Goal: Transaction & Acquisition: Download file/media

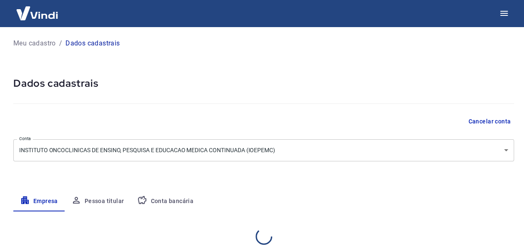
select select "RJ"
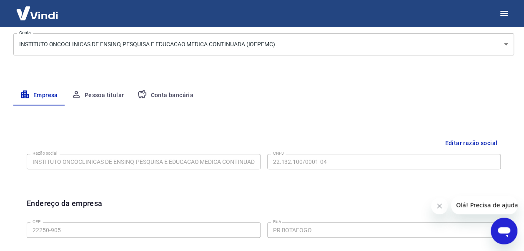
scroll to position [16, 0]
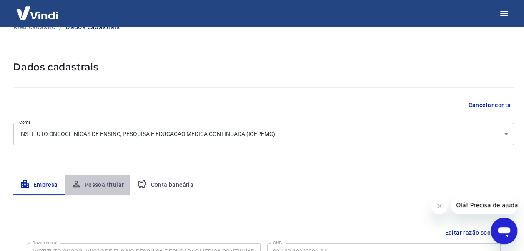
click at [103, 187] on button "Pessoa titular" at bounding box center [98, 185] width 66 height 20
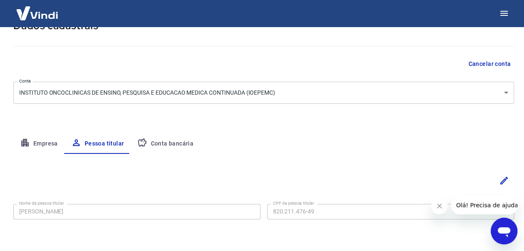
scroll to position [86, 0]
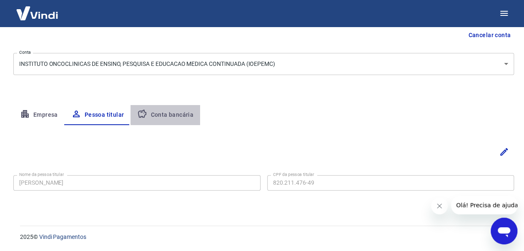
click at [180, 113] on button "Conta bancária" at bounding box center [165, 115] width 70 height 20
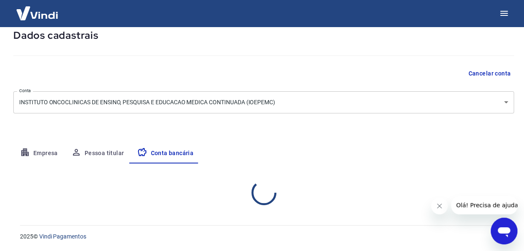
select select "1"
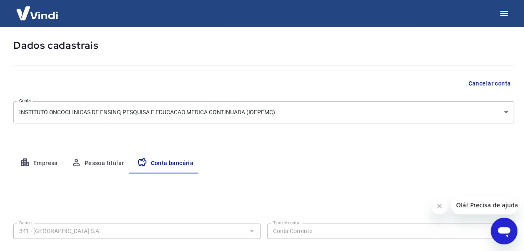
scroll to position [0, 0]
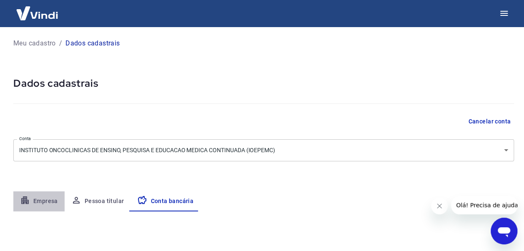
click at [38, 207] on button "Empresa" at bounding box center [38, 201] width 51 height 20
select select "RJ"
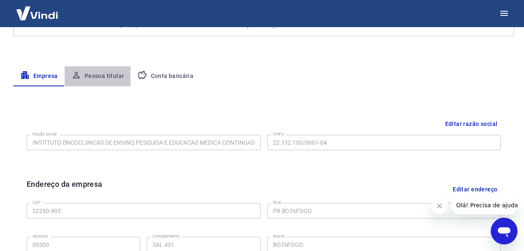
click at [102, 76] on button "Pessoa titular" at bounding box center [98, 76] width 66 height 20
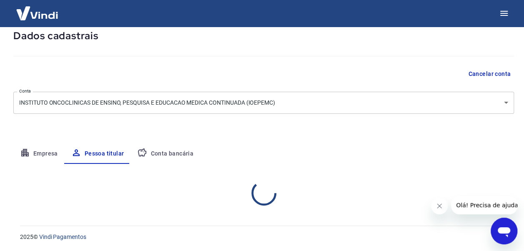
scroll to position [86, 0]
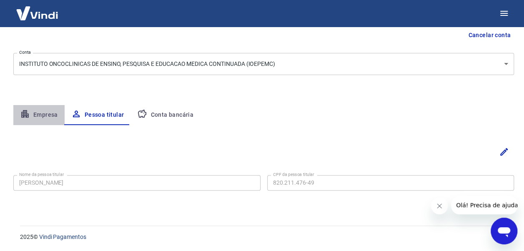
click at [42, 117] on button "Empresa" at bounding box center [38, 115] width 51 height 20
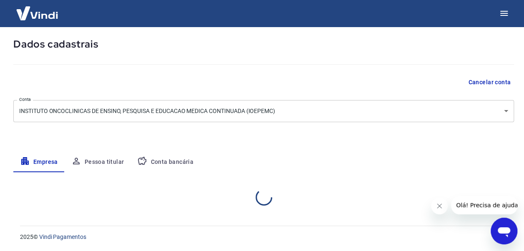
select select "RJ"
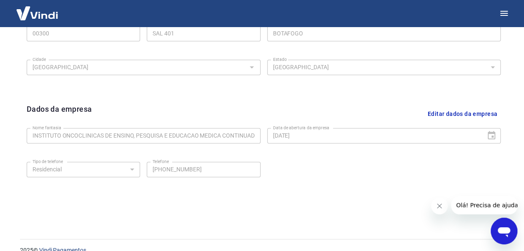
scroll to position [350, 0]
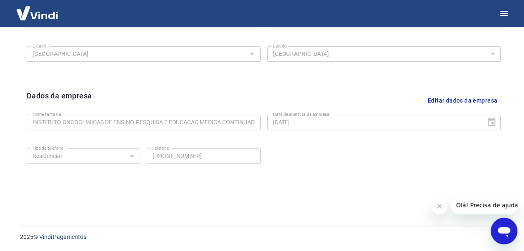
click at [474, 167] on div "Tipo de telefone Residencial Comercial Tipo de telefone Telefone (21) 98096-222…" at bounding box center [264, 162] width 474 height 34
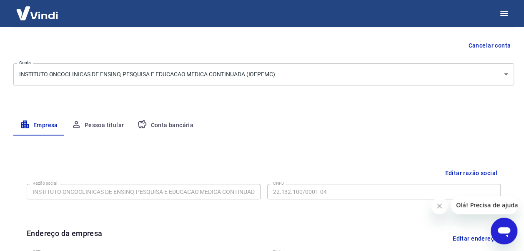
scroll to position [0, 0]
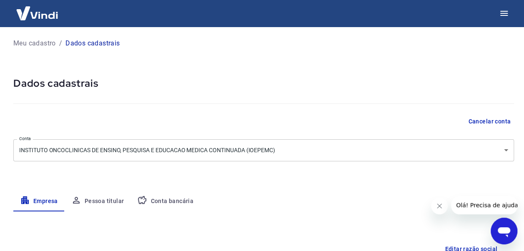
click at [38, 43] on p "Meu cadastro" at bounding box center [34, 43] width 43 height 10
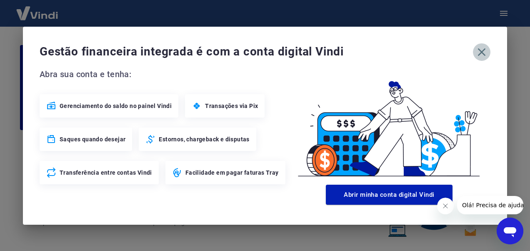
click at [485, 48] on icon "button" at bounding box center [482, 52] width 8 height 8
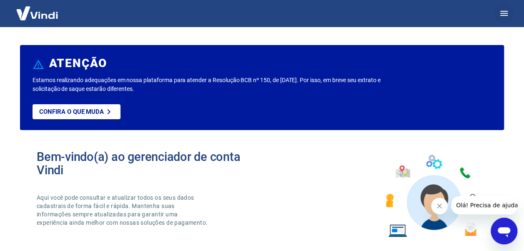
click at [507, 9] on icon "button" at bounding box center [504, 13] width 10 height 10
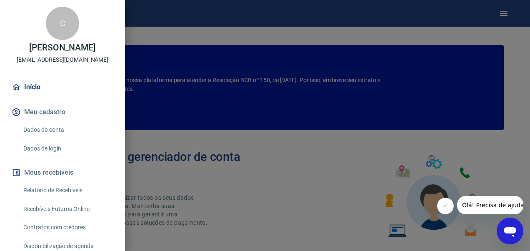
click at [46, 151] on link "Dados de login" at bounding box center [67, 148] width 95 height 17
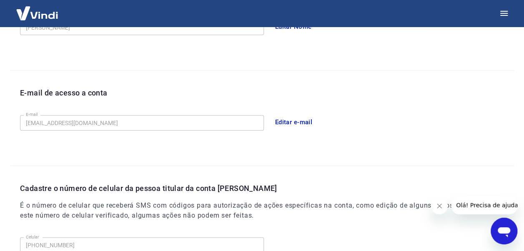
scroll to position [282, 0]
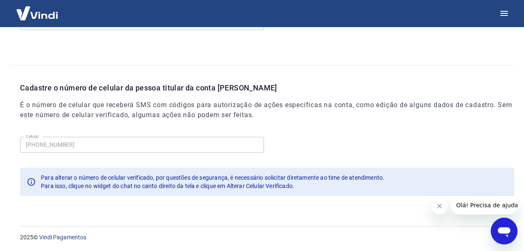
click at [506, 228] on icon "Abrir janela de mensagens" at bounding box center [504, 232] width 13 height 10
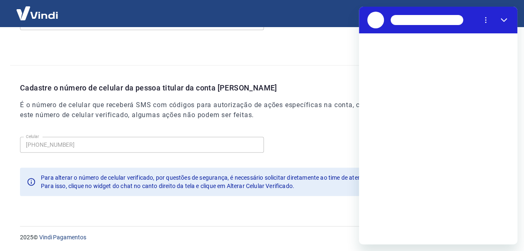
scroll to position [0, 0]
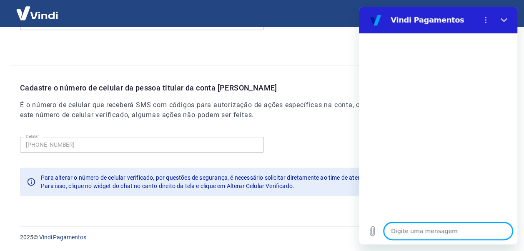
type textarea "O"
type textarea "x"
type textarea "Ol"
type textarea "x"
type textarea "Olá"
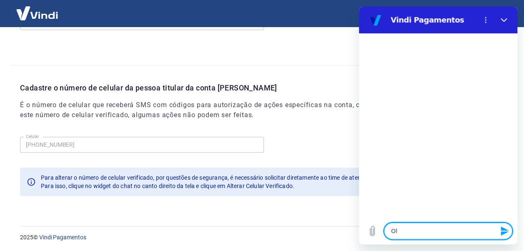
type textarea "x"
type textarea "Olá,"
type textarea "x"
type textarea "Olá,"
type textarea "x"
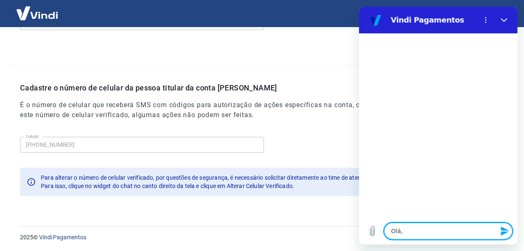
type textarea "Olá, b"
type textarea "x"
type textarea "Olá, bo"
type textarea "x"
type textarea "Olá, boa"
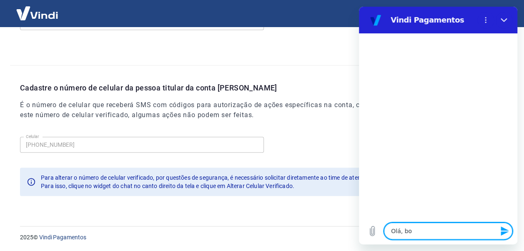
type textarea "x"
type textarea "Olá, boa"
type textarea "x"
type textarea "Olá, boa t"
type textarea "x"
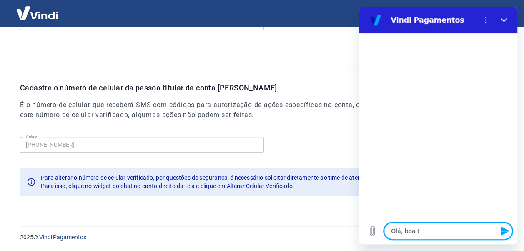
type textarea "Olá, boa ta"
type textarea "x"
type textarea "Olá, boa tar"
type textarea "x"
type textarea "Olá, boa tard"
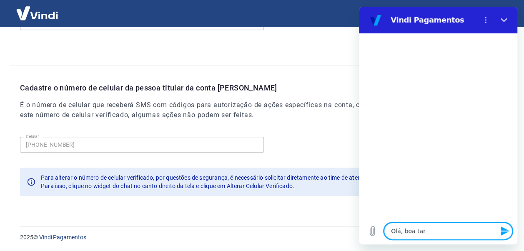
type textarea "x"
type textarea "Olá, boa tarde"
type textarea "x"
type textarea "Olá, boa tarde."
type textarea "x"
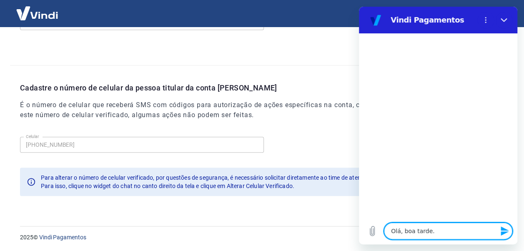
type textarea "Olá, boa tarde."
type textarea "x"
type textarea "Olá, boa tarde. T"
type textarea "x"
type textarea "Olá, boa tarde. Tu"
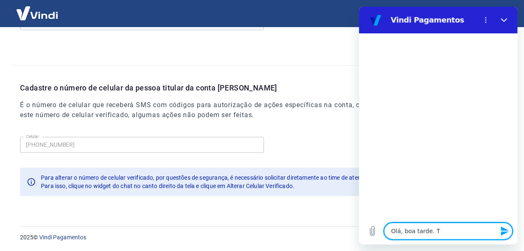
type textarea "x"
type textarea "Olá, boa tarde. Tud"
type textarea "x"
type textarea "Olá, boa tarde. Tudo"
type textarea "x"
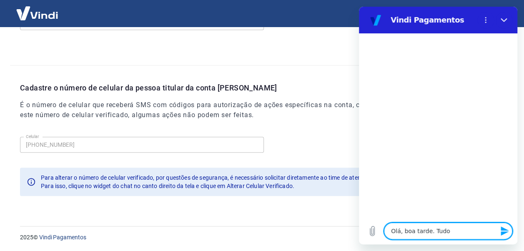
type textarea "Olá, boa tarde. Tudo"
type textarea "x"
type textarea "Olá, boa tarde. Tudo b"
type textarea "x"
type textarea "Olá, boa tarde. Tudo be"
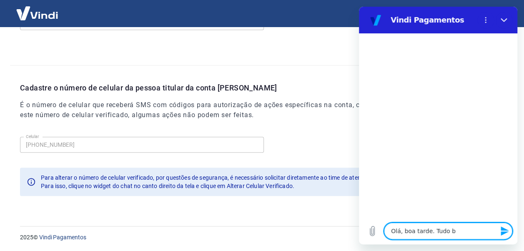
type textarea "x"
type textarea "Olá, boa tarde. Tudo bem"
type textarea "x"
type textarea "Olá, boa tarde. Tudo bem?"
type textarea "x"
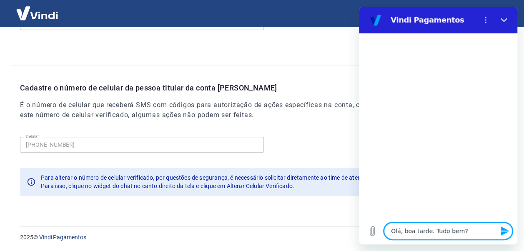
type textarea "Olá, boa tarde. Tudo bem?"
type textarea "x"
type textarea "Olá, boa tarde. Tudo bem? P"
type textarea "x"
type textarea "Olá, boa tarde. Tudo bem? Pr"
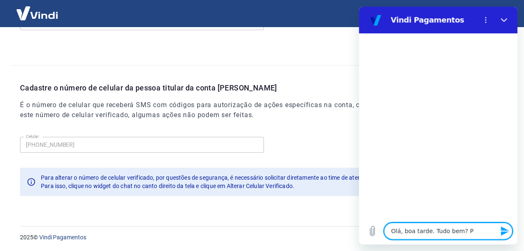
type textarea "x"
type textarea "Olá, boa tarde. Tudo bem? Pre"
type textarea "x"
type textarea "Olá, boa tarde. Tudo bem? Prec"
type textarea "x"
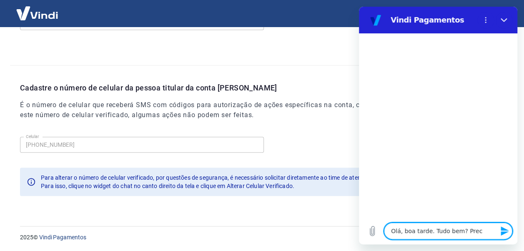
type textarea "Olá, boa tarde. Tudo bem? Preci"
type textarea "x"
type textarea "Olá, boa tarde. Tudo bem? Precis"
type textarea "x"
type textarea "Olá, boa tarde. Tudo bem? Preciso"
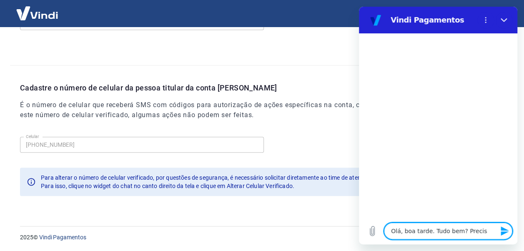
type textarea "x"
type textarea "Olá, boa tarde. Tudo bem? Preciso"
type textarea "x"
type textarea "Olá, boa tarde. Tudo bem? Preciso a"
type textarea "x"
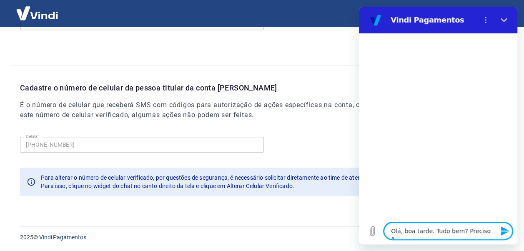
type textarea "Olá, boa tarde. Tudo bem? Preciso al"
type textarea "x"
type textarea "Olá, boa tarde. Tudo bem? Preciso alt"
type textarea "x"
type textarea "Olá, boa tarde. Tudo bem? Preciso alte"
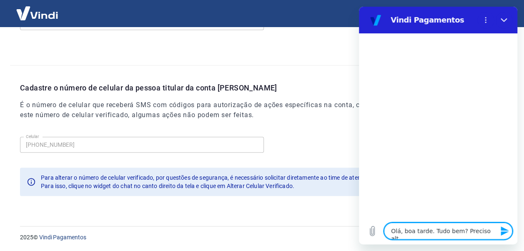
type textarea "x"
type textarea "Olá, boa tarde. Tudo bem? Preciso alter"
type textarea "x"
type textarea "Olá, boa tarde. Tudo bem? Preciso altera"
type textarea "x"
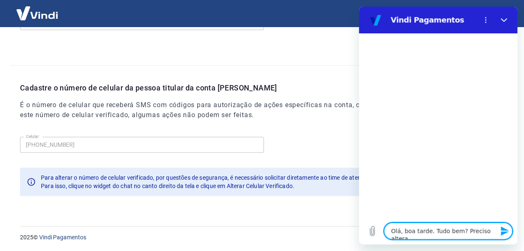
type textarea "Olá, boa tarde. Tudo bem? Preciso alterar"
type textarea "x"
type textarea "Olá, boa tarde. Tudo bem? Preciso alterar"
type textarea "x"
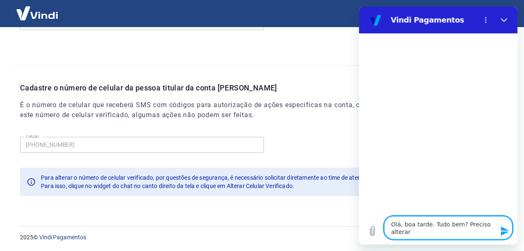
type textarea "Olá, boa tarde. Tudo bem? Preciso alterar o"
type textarea "x"
type textarea "Olá, boa tarde. Tudo bem? Preciso alterar o"
type textarea "x"
type textarea "Olá, boa tarde. Tudo bem? Preciso alterar o b"
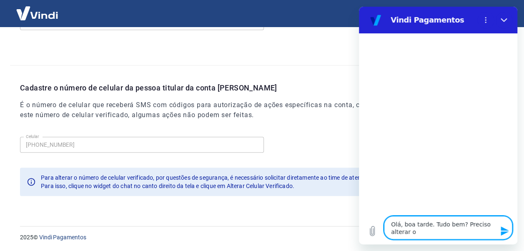
type textarea "x"
type textarea "Olá, boa tarde. Tudo bem? Preciso alterar o"
type textarea "x"
type textarea "Olá, boa tarde. Tudo bem? Preciso alterar o n"
type textarea "x"
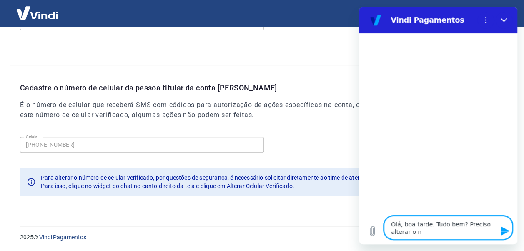
type textarea "Olá, boa tarde. Tudo bem? Preciso alterar o nú"
type textarea "x"
type textarea "Olá, boa tarde. Tudo bem? Preciso alterar o núm"
type textarea "x"
type textarea "Olá, boa tarde. Tudo bem? Preciso alterar o núme"
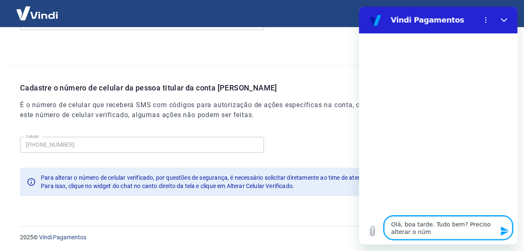
type textarea "x"
type textarea "Olá, boa tarde. Tudo bem? Preciso alterar o númer"
type textarea "x"
type textarea "Olá, boa tarde. Tudo bem? Preciso alterar o número"
type textarea "x"
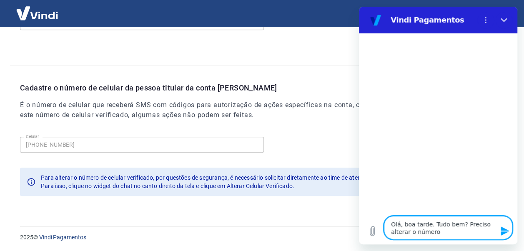
type textarea "Olá, boa tarde. Tudo bem? Preciso alterar o número"
type textarea "x"
type textarea "Olá, boa tarde. Tudo bem? Preciso alterar o número d"
type textarea "x"
type textarea "Olá, boa tarde. Tudo bem? Preciso alterar o número de"
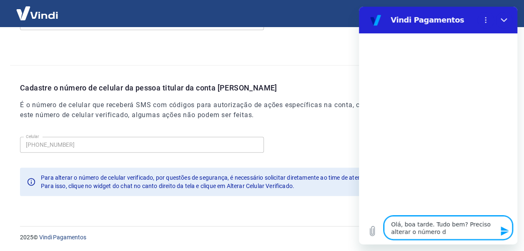
type textarea "x"
type textarea "Olá, boa tarde. Tudo bem? Preciso alterar o número de"
type textarea "x"
type textarea "Olá, boa tarde. Tudo bem? Preciso alterar o número de t"
type textarea "x"
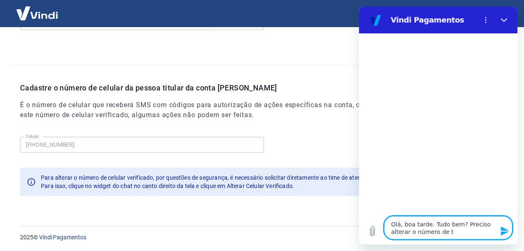
type textarea "Olá, boa tarde. Tudo bem? Preciso alterar o número de te"
type textarea "x"
type textarea "Olá, boa tarde. Tudo bem? Preciso alterar o número de tel"
type textarea "x"
type textarea "Olá, boa tarde. Tudo bem? Preciso alterar o número de tele"
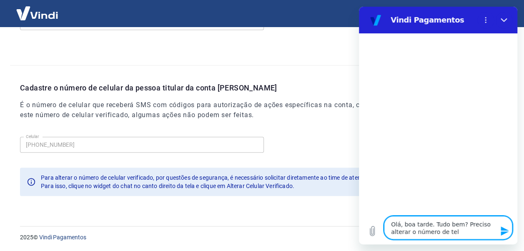
type textarea "x"
type textarea "Olá, boa tarde. Tudo bem? Preciso alterar o número de telef"
type textarea "x"
type textarea "Olá, boa tarde. Tudo bem? Preciso alterar o número de telefo"
type textarea "x"
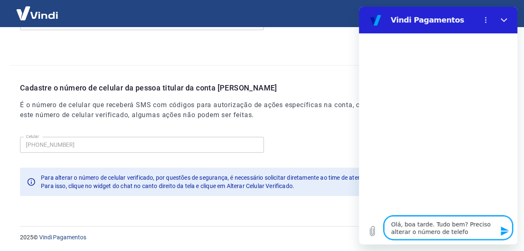
type textarea "Olá, boa tarde. Tudo bem? Preciso alterar o número de telefon"
type textarea "x"
type textarea "Olá, boa tarde. Tudo bem? Preciso alterar o número de telefone"
type textarea "x"
type textarea "Olá, boa tarde. Tudo bem? Preciso alterar o número de telefone"
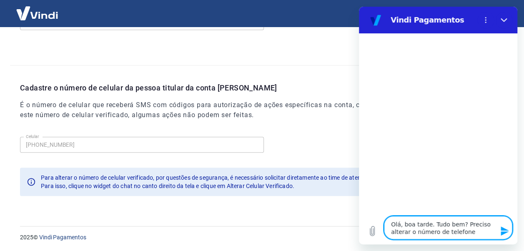
type textarea "x"
type textarea "Olá, boa tarde. Tudo bem? Preciso alterar o número de telefone d"
type textarea "x"
type textarea "Olá, boa tarde. Tudo bem? Preciso alterar o número de telefone do"
type textarea "x"
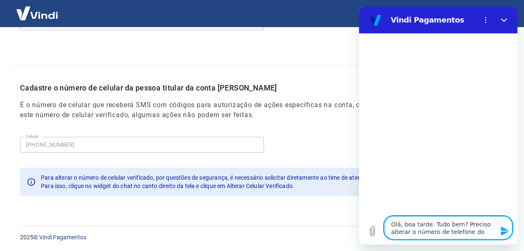
type textarea "Olá, boa tarde. Tudo bem? Preciso alterar o número de telefone do"
type textarea "x"
type textarea "Olá, boa tarde. Tudo bem? Preciso alterar o número de telefone do c"
type textarea "x"
type textarea "Olá, boa tarde. Tudo bem? Preciso alterar o número de telefone do ce"
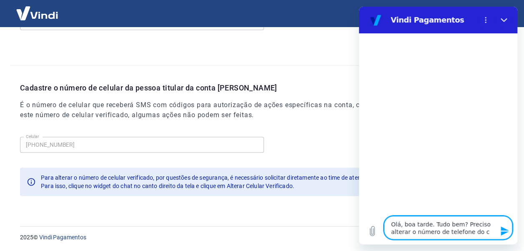
type textarea "x"
type textarea "Olá, boa tarde. Tudo bem? Preciso alterar o número de telefone do cel"
type textarea "x"
type textarea "Olá, boa tarde. Tudo bem? Preciso alterar o número de telefone do celu"
type textarea "x"
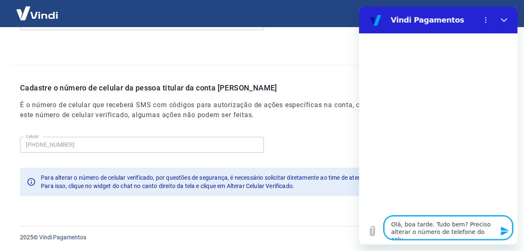
type textarea "Olá, boa tarde. Tudo bem? Preciso alterar o número de telefone do celul"
type textarea "x"
type textarea "Olá, boa tarde. Tudo bem? Preciso alterar o número de telefone do celula"
type textarea "x"
type textarea "Olá, boa tarde. Tudo bem? Preciso alterar o número de telefone do celular"
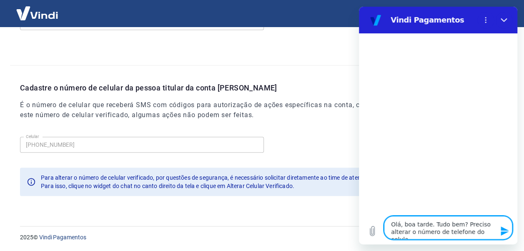
type textarea "x"
type textarea "Olá, boa tarde. Tudo bem? Preciso alterar o número de telefone do celular"
type textarea "x"
type textarea "Olá, boa tarde. Tudo bem? Preciso alterar o número de telefone do celular v"
type textarea "x"
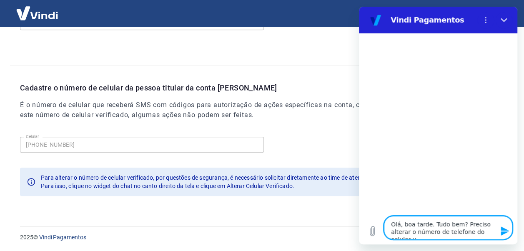
type textarea "Olá, boa tarde. Tudo bem? Preciso alterar o número de telefone do celular ve"
type textarea "x"
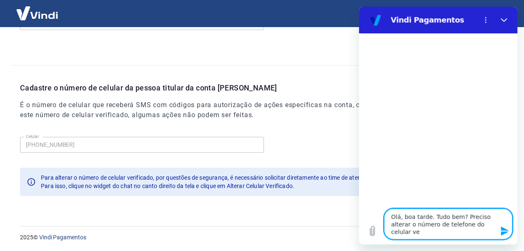
type textarea "Olá, boa tarde. Tudo bem? Preciso alterar o número de telefone do celular ver"
type textarea "x"
type textarea "Olá, boa tarde. Tudo bem? Preciso alterar o número de telefone do celular veri"
type textarea "x"
type textarea "Olá, boa tarde. Tudo bem? Preciso alterar o número de telefone do celular verif"
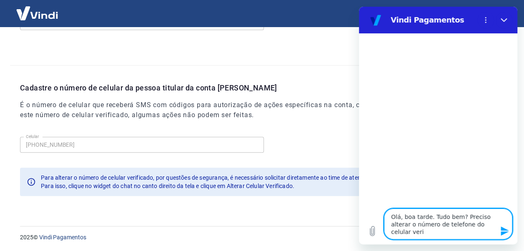
type textarea "x"
type textarea "Olá, boa tarde. Tudo bem? Preciso alterar o número de telefone do celular verifi"
type textarea "x"
type textarea "Olá, boa tarde. Tudo bem? Preciso alterar o número de telefone do celular verif…"
type textarea "x"
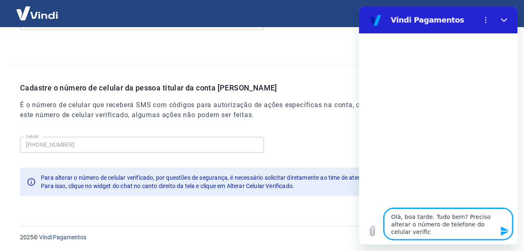
type textarea "Olá, boa tarde. Tudo bem? Preciso alterar o número de telefone do celular verif…"
type textarea "x"
type textarea "Olá, boa tarde. Tudo bem? Preciso alterar o número de telefone do celular verif…"
type textarea "x"
type textarea "Olá, boa tarde. Tudo bem? Preciso alterar o número de telefone do celular verif…"
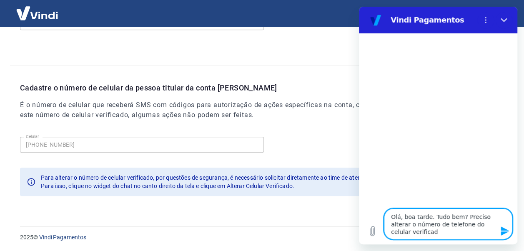
type textarea "x"
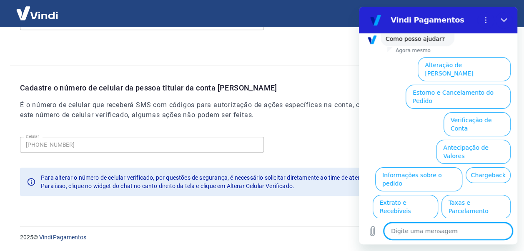
scroll to position [88, 0]
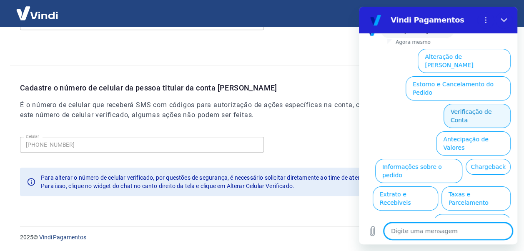
click at [472, 104] on button "Verificação de Conta" at bounding box center [476, 116] width 67 height 24
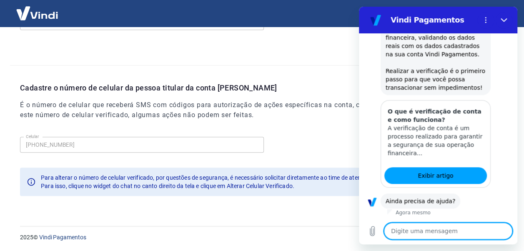
scroll to position [173, 0]
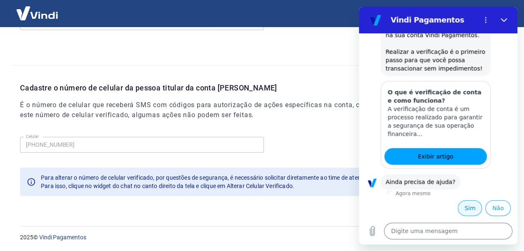
click at [464, 207] on button "Sim" at bounding box center [470, 208] width 24 height 16
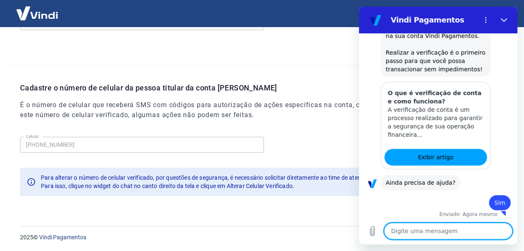
click at [426, 230] on textarea at bounding box center [448, 231] width 128 height 17
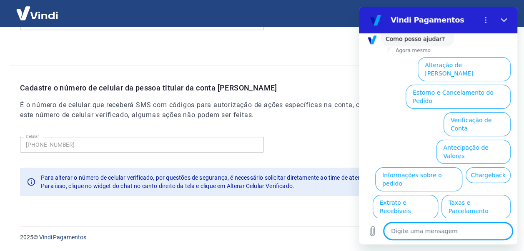
scroll to position [388, 0]
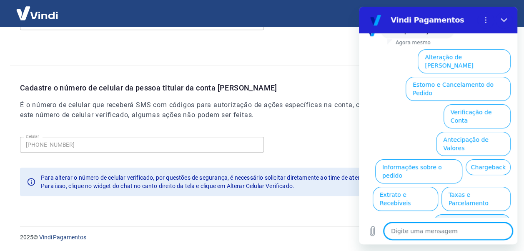
click at [463, 214] on button "Alterar celular verificado" at bounding box center [471, 226] width 77 height 24
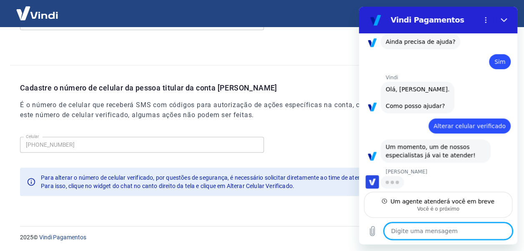
scroll to position [312, 0]
type textarea "x"
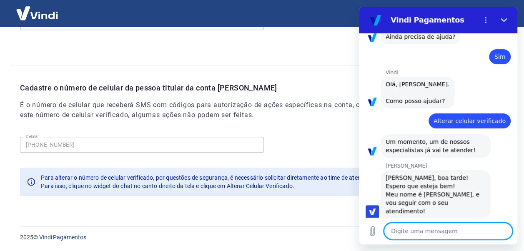
scroll to position [319, 0]
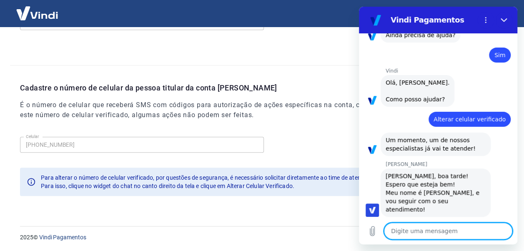
type textarea "O"
type textarea "x"
type textarea "Ob"
type textarea "x"
type textarea "Obr"
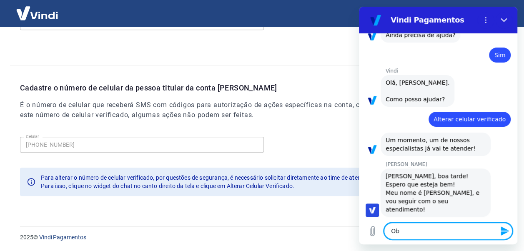
type textarea "x"
type textarea "Obri"
type textarea "x"
type textarea "Obrig"
type textarea "x"
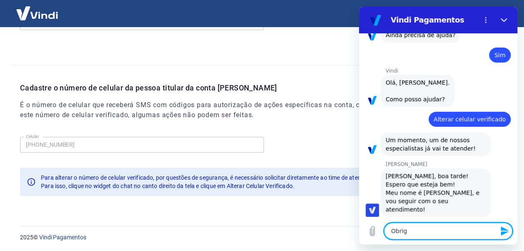
type textarea "Obriga"
type textarea "x"
type textarea "Obrigad"
type textarea "x"
type textarea "Obrigado"
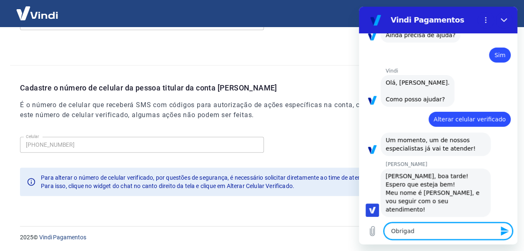
type textarea "x"
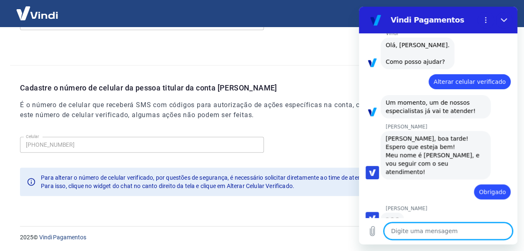
scroll to position [355, 0]
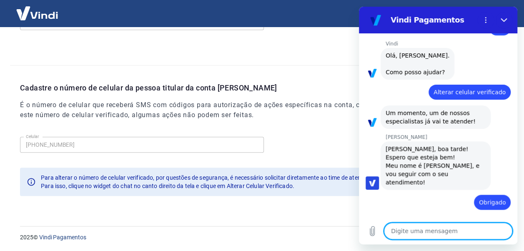
type textarea "x"
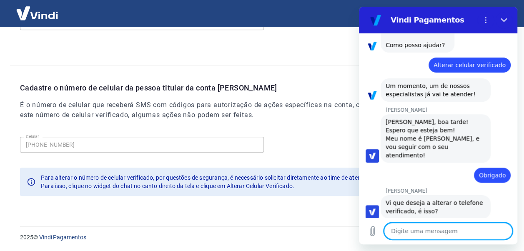
scroll to position [375, 0]
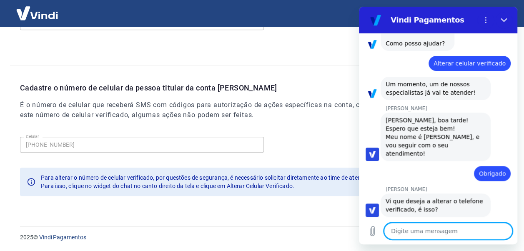
type textarea "i"
type textarea "x"
type textarea "is"
type textarea "x"
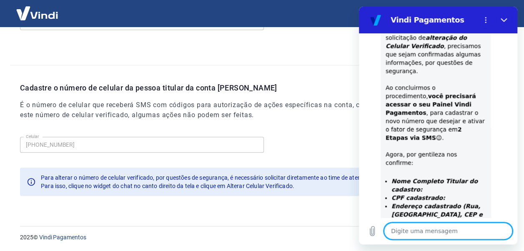
scroll to position [644, 0]
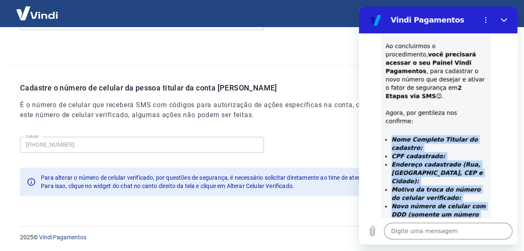
drag, startPoint x: 392, startPoint y: 105, endPoint x: 455, endPoint y: 184, distance: 101.4
click at [455, 184] on ul "Nome Completo Titular do cadastro: CPF cadastrado: Endereço cadastrado (Rua, Ba…" at bounding box center [435, 185] width 100 height 100
click at [455, 202] on li "Novo número de celular com DDD (somente um número capaz de receber SMS):" at bounding box center [438, 218] width 94 height 33
click at [442, 203] on strong "Novo número de celular com DDD (somente um número capaz de receber SMS):" at bounding box center [438, 214] width 94 height 23
drag, startPoint x: 455, startPoint y: 181, endPoint x: 390, endPoint y: 108, distance: 97.7
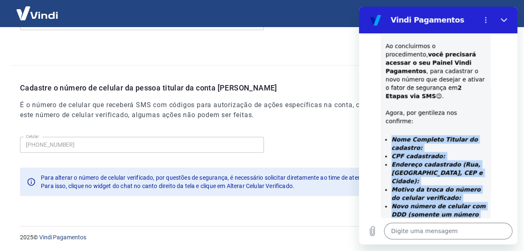
click at [390, 135] on ul "Nome Completo Titular do cadastro: CPF cadastrado: Endereço cadastrado (Rua, Ba…" at bounding box center [435, 185] width 100 height 100
drag, startPoint x: 390, startPoint y: 108, endPoint x: 402, endPoint y: 117, distance: 14.7
copy ul "Nome Completo Titular do cadastro: CPF cadastrado: Endereço cadastrado (Rua, Ba…"
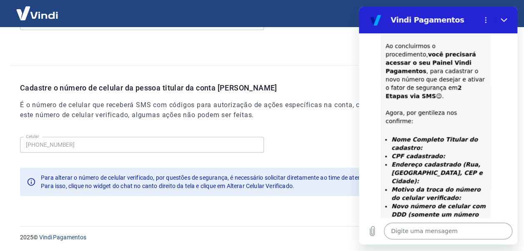
click at [419, 229] on textarea at bounding box center [448, 231] width 128 height 17
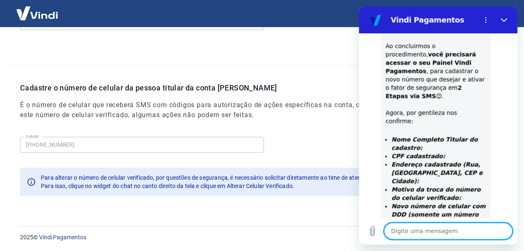
paste textarea "Nome Completo Titular do cadastro: CPF cadastrado: Endereço cadastrado (Rua, Ba…"
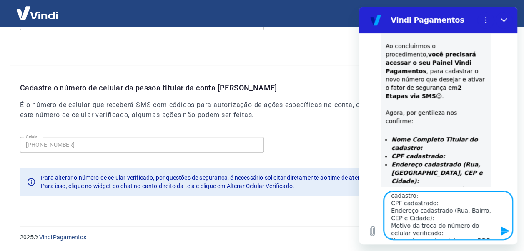
scroll to position [0, 0]
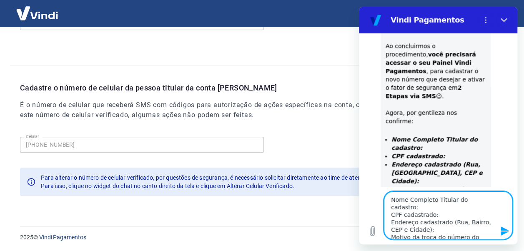
click at [441, 207] on textarea "Nome Completo Titular do cadastro: CPF cadastrado: Endereço cadastrado (Rua, Ba…" at bounding box center [448, 215] width 128 height 48
click at [490, 199] on textarea "Nome Completo Titular do cadastro: CPF cadastrado: Endereço cadastrado (Rua, Ba…" at bounding box center [448, 215] width 128 height 48
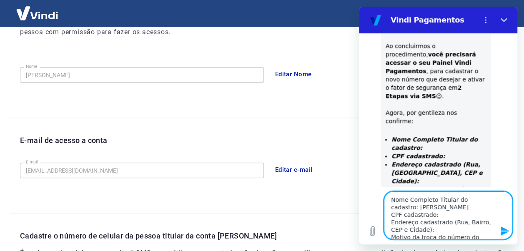
scroll to position [115, 0]
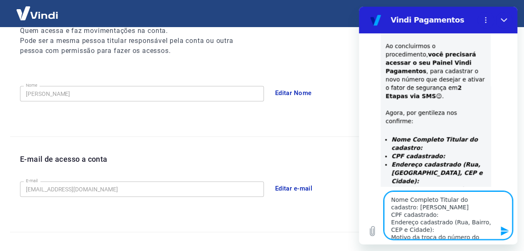
click at [440, 215] on textarea "Nome Completo Titular do cadastro: Carlos Gil Moreira Ferreira CPF cadastrado: …" at bounding box center [448, 215] width 128 height 48
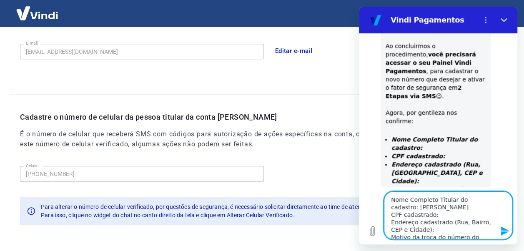
scroll to position [282, 0]
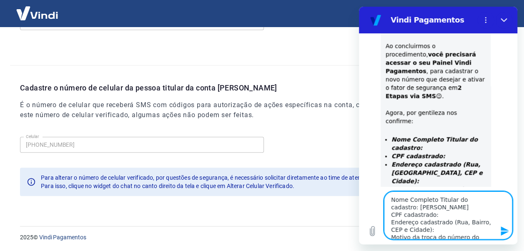
click at [426, 231] on textarea "Nome Completo Titular do cadastro: Carlos Gil Moreira Ferreira CPF cadastrado: …" at bounding box center [448, 215] width 128 height 48
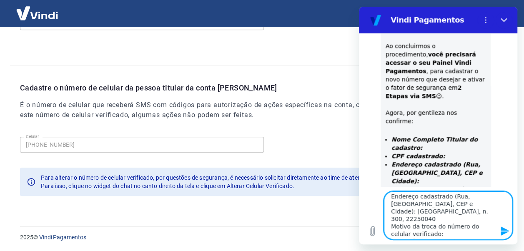
scroll to position [43, 0]
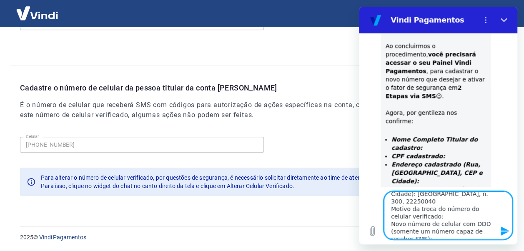
drag, startPoint x: 427, startPoint y: 211, endPoint x: 453, endPoint y: 207, distance: 26.2
click at [428, 210] on textarea "Nome Completo Titular do cadastro: Carlos Gil Moreira Ferreira CPF cadastrado: …" at bounding box center [448, 215] width 128 height 48
click at [431, 231] on textarea "Nome Completo Titular do cadastro: Carlos Gil Moreira Ferreira CPF cadastrado: …" at bounding box center [448, 215] width 128 height 48
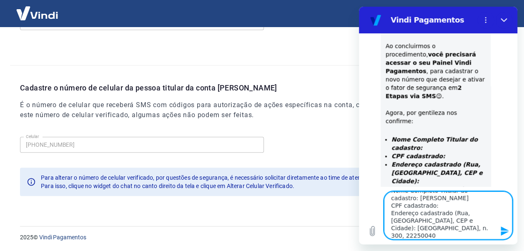
scroll to position [0, 0]
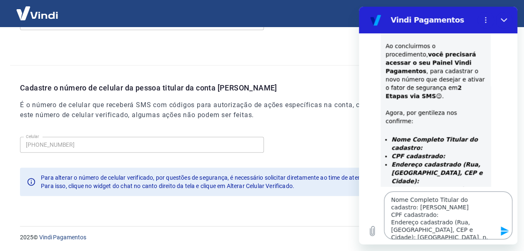
drag, startPoint x: 437, startPoint y: 213, endPoint x: 445, endPoint y: 216, distance: 9.0
click at [437, 213] on textarea "Nome Completo Titular do cadastro: Carlos Gil Moreira Ferreira CPF cadastrado: …" at bounding box center [448, 215] width 128 height 48
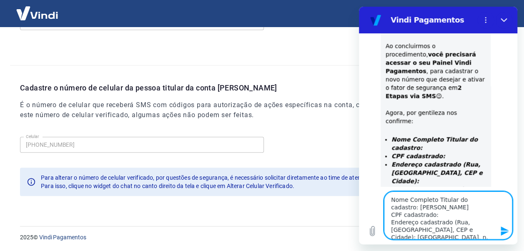
paste textarea "820.211.476-49"
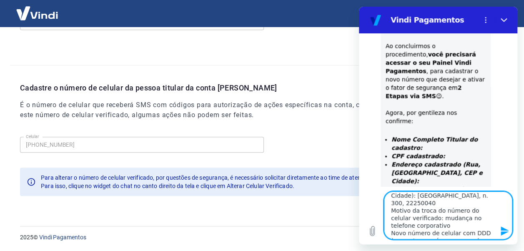
scroll to position [51, 0]
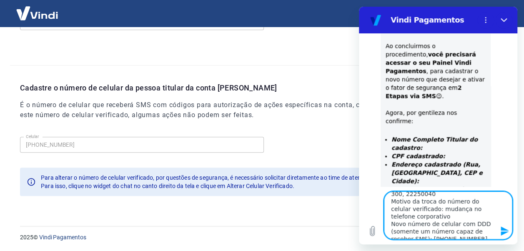
click at [504, 230] on icon "Enviar mensagem" at bounding box center [505, 231] width 10 height 10
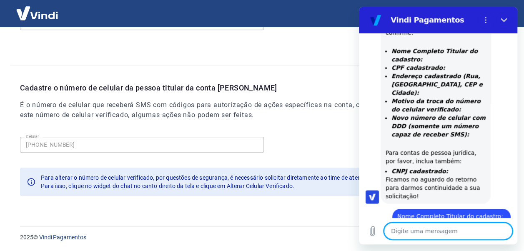
scroll to position [769, 0]
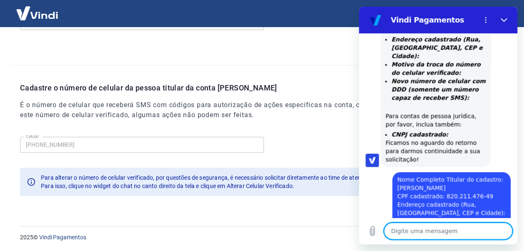
click at [287, 238] on p "2025 © Vindi Pagamentos" at bounding box center [262, 237] width 484 height 9
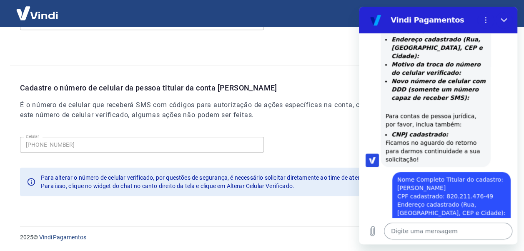
click at [444, 225] on textarea at bounding box center [448, 231] width 128 height 17
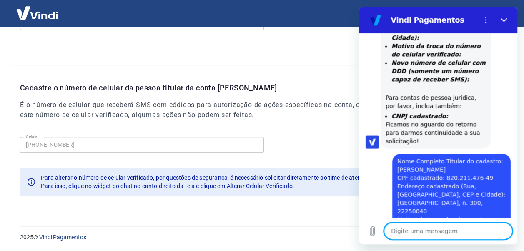
scroll to position [798, 0]
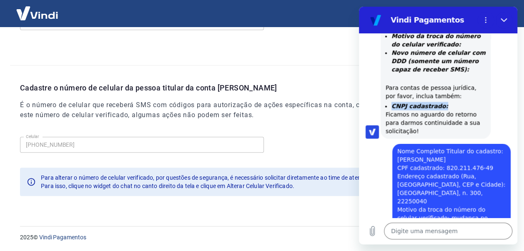
drag, startPoint x: 443, startPoint y: 61, endPoint x: 392, endPoint y: 62, distance: 50.4
click at [392, 102] on li "CNPJ cadastrado:" at bounding box center [438, 106] width 94 height 8
copy strong "CNPJ cadastrado:"
drag, startPoint x: 411, startPoint y: 232, endPoint x: 416, endPoint y: 229, distance: 5.4
click at [411, 231] on textarea at bounding box center [448, 231] width 128 height 17
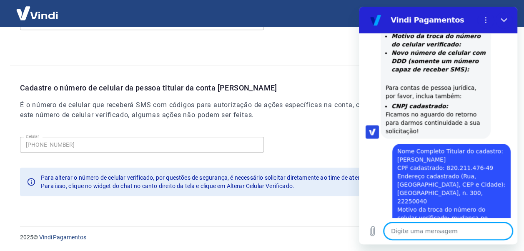
paste textarea "CNPJ cadastrado:"
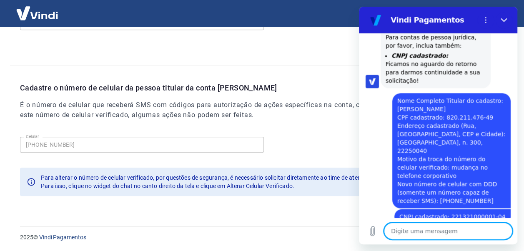
scroll to position [849, 0]
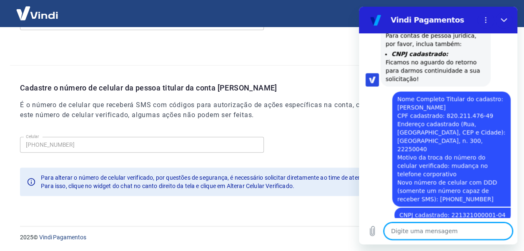
click at [412, 230] on textarea at bounding box center [448, 231] width 128 height 17
click at [407, 229] on textarea at bounding box center [448, 231] width 128 height 17
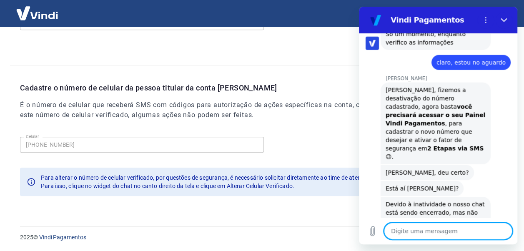
scroll to position [1099, 0]
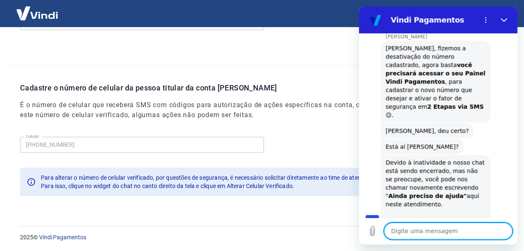
click at [415, 229] on textarea at bounding box center [448, 231] width 128 height 17
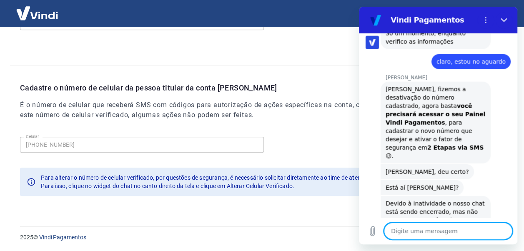
scroll to position [1017, 0]
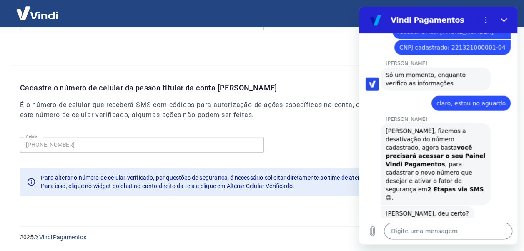
click at [42, 11] on img at bounding box center [37, 12] width 54 height 25
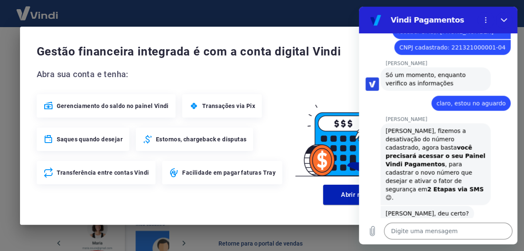
scroll to position [484, 0]
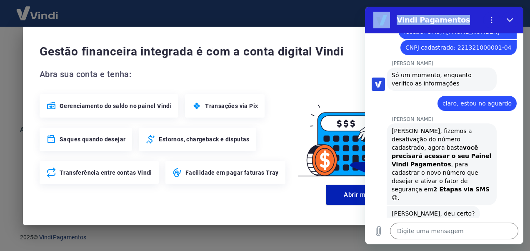
drag, startPoint x: 444, startPoint y: 25, endPoint x: 202, endPoint y: 28, distance: 242.5
click at [365, 28] on html "Vindi Pagamentos 17:53 diz: Olá, boa tarde. Tudo bem? Preciso alterar o número …" at bounding box center [444, 126] width 158 height 238
drag, startPoint x: -163, startPoint y: 21, endPoint x: 109, endPoint y: 18, distance: 272.1
click at [111, 17] on div "Gestão financeira integrada é com a conta digital Vindi Abra sua conta e tenha:…" at bounding box center [265, 125] width 530 height 251
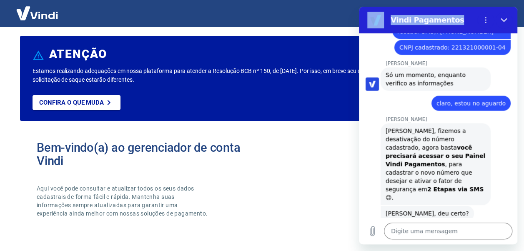
scroll to position [0, 0]
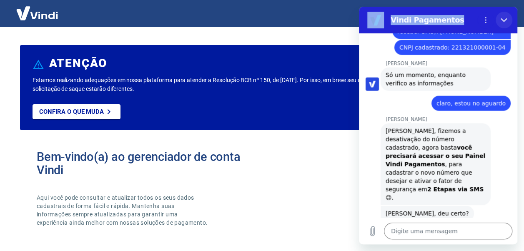
click at [507, 19] on icon "Fechar" at bounding box center [503, 20] width 7 height 7
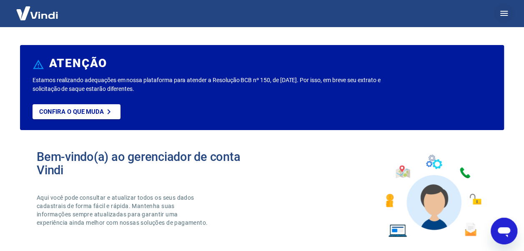
click at [512, 12] on button "button" at bounding box center [504, 13] width 20 height 20
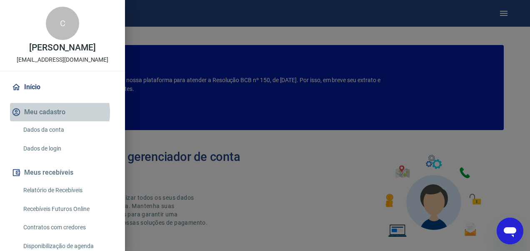
click at [53, 113] on button "Meu cadastro" at bounding box center [62, 112] width 105 height 18
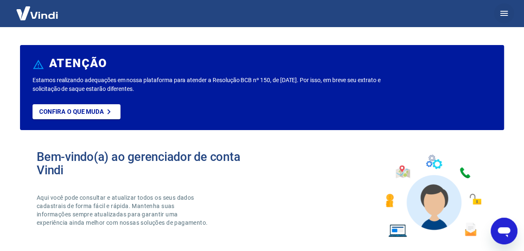
click at [505, 13] on icon "button" at bounding box center [504, 13] width 10 height 10
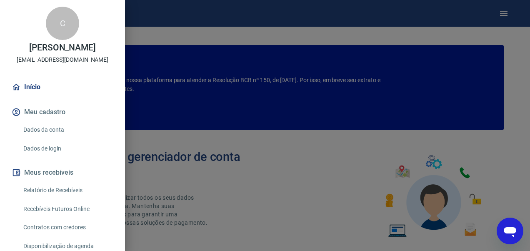
click at [37, 129] on link "Dados da conta" at bounding box center [67, 129] width 95 height 17
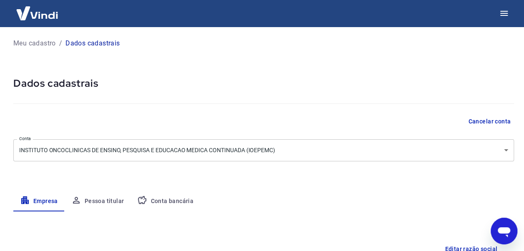
click at [30, 44] on p "Meu cadastro" at bounding box center [34, 43] width 43 height 10
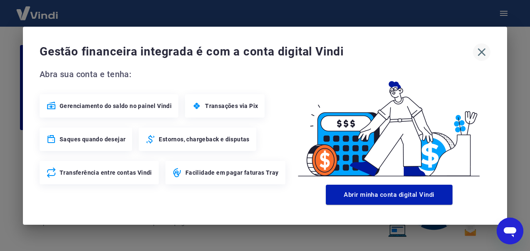
click at [484, 52] on icon "button" at bounding box center [481, 51] width 13 height 13
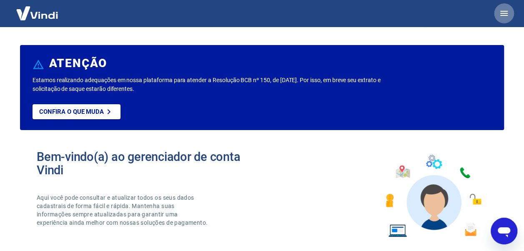
click at [508, 12] on icon "button" at bounding box center [504, 13] width 10 height 10
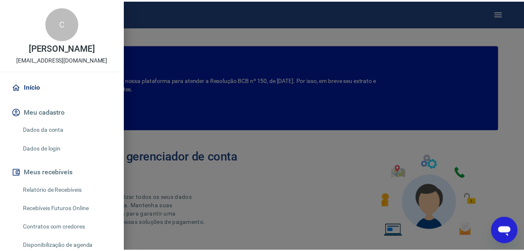
scroll to position [83, 0]
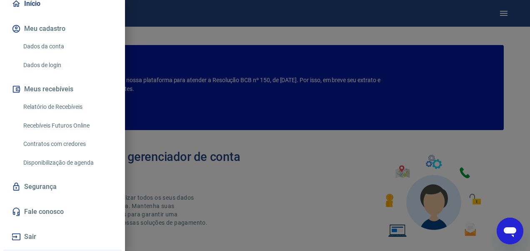
click at [48, 63] on link "Dados de login" at bounding box center [67, 65] width 95 height 17
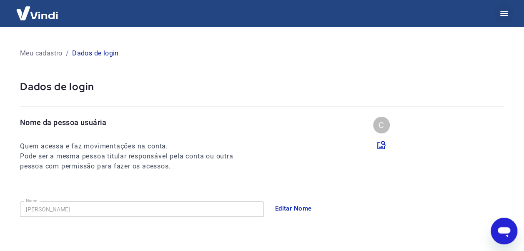
click at [501, 16] on icon "button" at bounding box center [504, 13] width 10 height 10
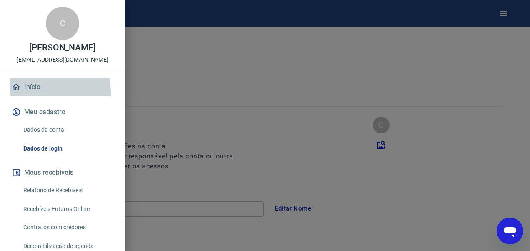
click at [36, 93] on link "Início" at bounding box center [62, 87] width 105 height 18
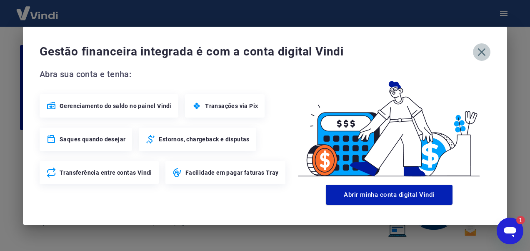
click at [489, 51] on button "button" at bounding box center [482, 52] width 18 height 18
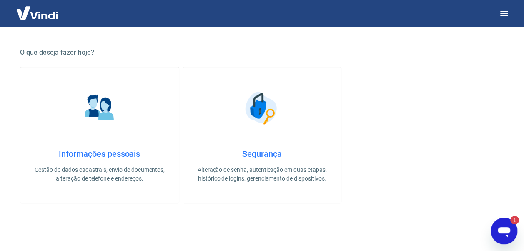
scroll to position [109, 0]
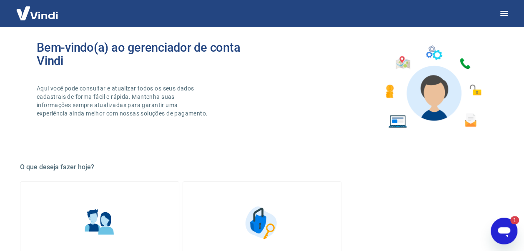
click at [511, 227] on div "Abrir janela de mensagens, 1 mensagem não lida" at bounding box center [503, 230] width 25 height 25
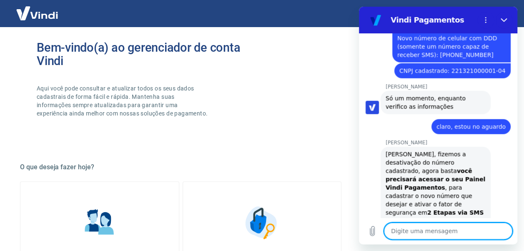
scroll to position [988, 0]
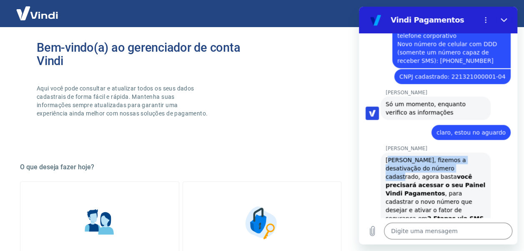
drag, startPoint x: 390, startPoint y: 110, endPoint x: 441, endPoint y: 120, distance: 52.7
click at [441, 156] on div "Carlos, fizemos a desativação do número cadastrado, agora basta você precisará …" at bounding box center [435, 193] width 100 height 75
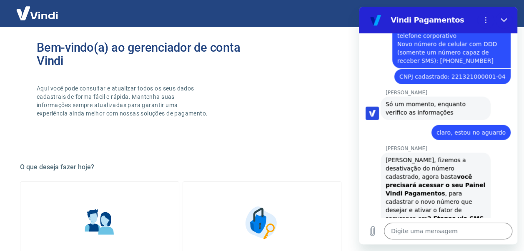
drag, startPoint x: 441, startPoint y: 120, endPoint x: 464, endPoint y: 124, distance: 22.9
click at [464, 156] on div "Carlos, fizemos a desativação do número cadastrado, agora basta você precisará …" at bounding box center [435, 193] width 100 height 75
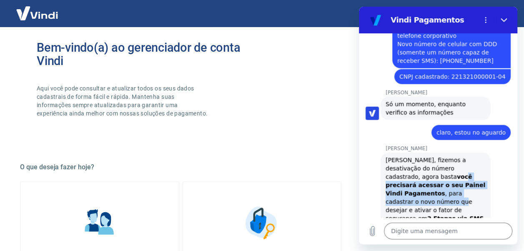
drag, startPoint x: 394, startPoint y: 130, endPoint x: 457, endPoint y: 140, distance: 64.1
click at [457, 156] on div "Carlos, fizemos a desativação do número cadastrado, agora basta você precisará …" at bounding box center [435, 193] width 100 height 75
drag, startPoint x: 457, startPoint y: 140, endPoint x: 420, endPoint y: 147, distance: 37.3
click at [420, 156] on div "Carlos, fizemos a desativação do número cadastrado, agora basta você precisará …" at bounding box center [435, 193] width 100 height 75
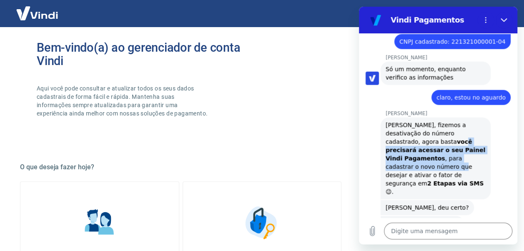
scroll to position [1071, 0]
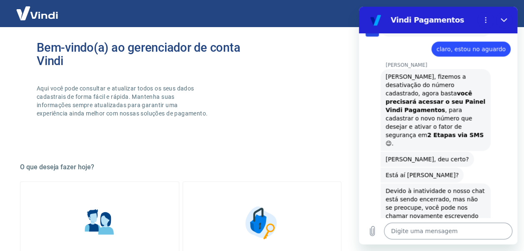
click at [416, 227] on textarea at bounding box center [448, 231] width 128 height 17
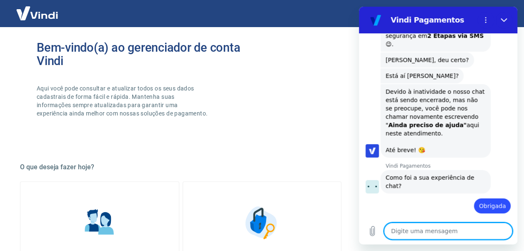
scroll to position [1288, 0]
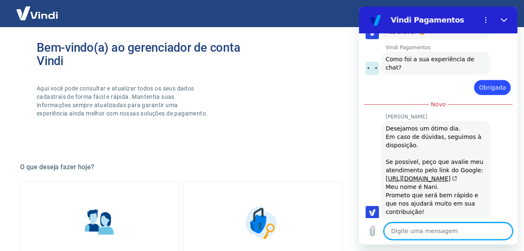
click at [449, 236] on textarea at bounding box center [448, 231] width 128 height 17
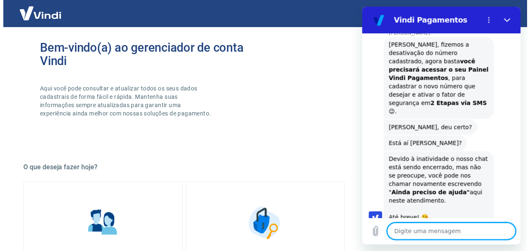
scroll to position [1013, 0]
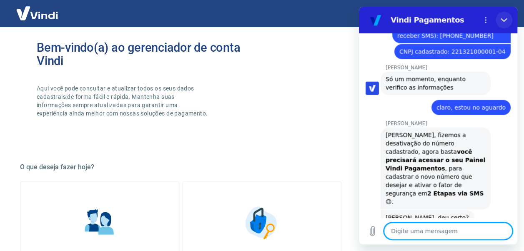
click at [500, 20] on icon "Fechar" at bounding box center [503, 20] width 7 height 7
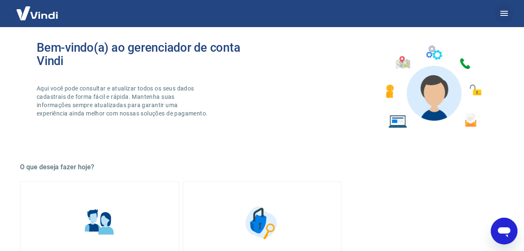
click at [502, 14] on icon "button" at bounding box center [504, 13] width 10 height 10
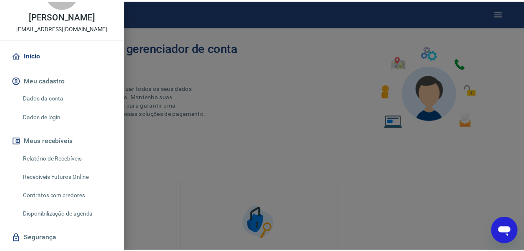
scroll to position [0, 0]
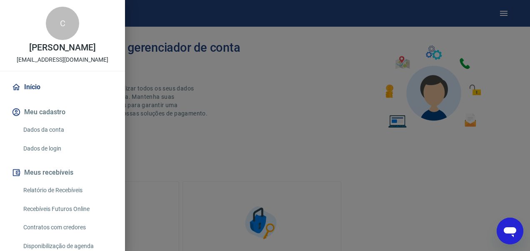
drag, startPoint x: 250, startPoint y: 141, endPoint x: 254, endPoint y: 115, distance: 25.8
click at [250, 137] on div at bounding box center [265, 125] width 530 height 251
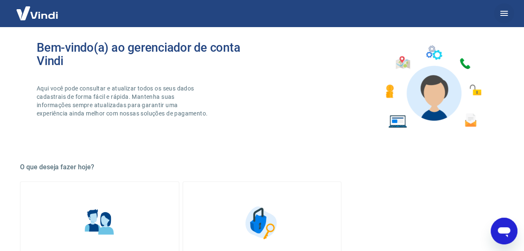
click at [509, 10] on button "button" at bounding box center [504, 13] width 20 height 20
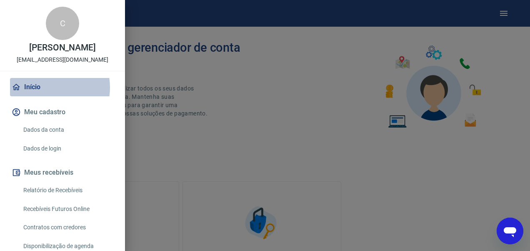
click at [46, 88] on link "Início" at bounding box center [62, 87] width 105 height 18
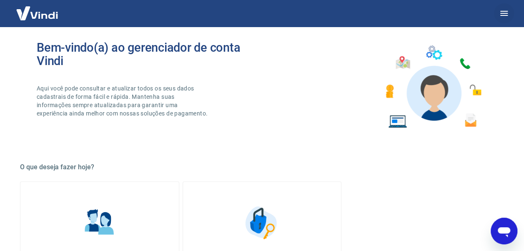
click at [504, 14] on icon "button" at bounding box center [504, 13] width 10 height 10
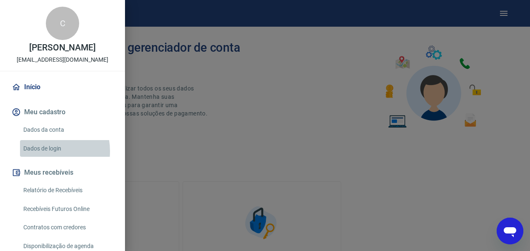
click at [43, 151] on link "Dados de login" at bounding box center [67, 148] width 95 height 17
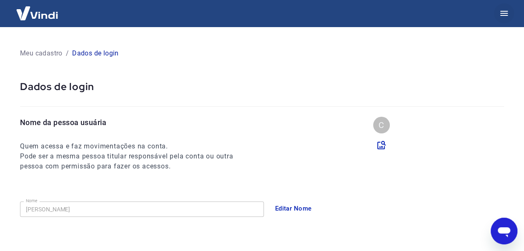
click at [507, 12] on icon "button" at bounding box center [504, 13] width 8 height 5
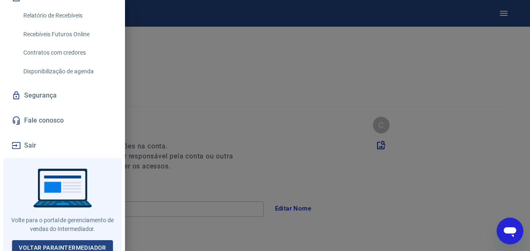
scroll to position [179, 0]
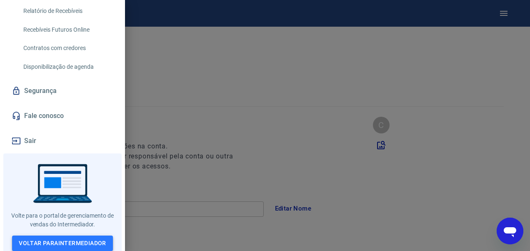
click at [72, 241] on link "Voltar para Intermediador" at bounding box center [62, 242] width 101 height 15
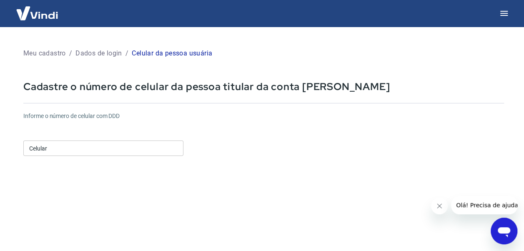
click at [56, 149] on input "Celular" at bounding box center [103, 147] width 160 height 15
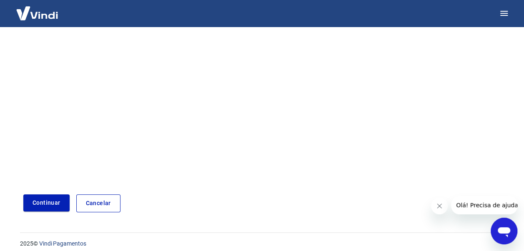
scroll to position [143, 0]
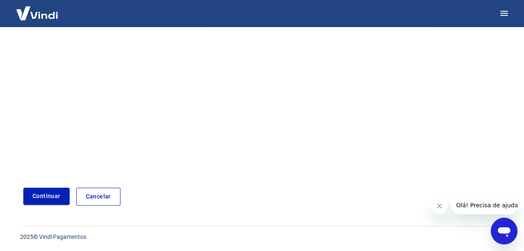
type input "(21) 97213-7551"
click at [43, 196] on button "Continuar" at bounding box center [46, 196] width 46 height 17
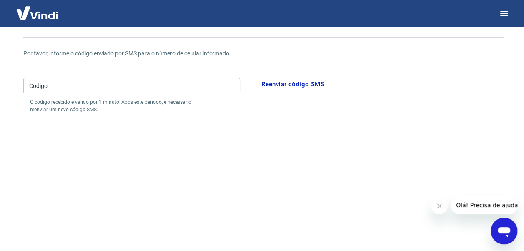
scroll to position [18, 0]
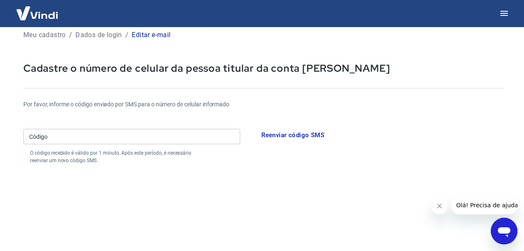
click at [194, 130] on input "Código" at bounding box center [131, 136] width 217 height 15
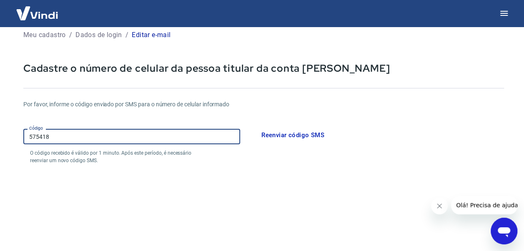
type input "575418"
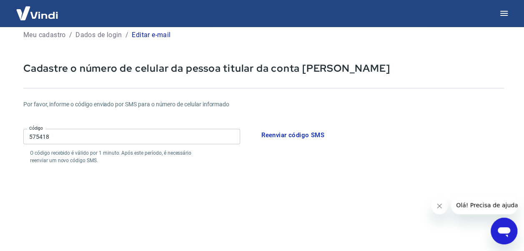
click at [320, 215] on form "Por favor, informe o código enviado por SMS para o número de celular informado …" at bounding box center [263, 226] width 480 height 272
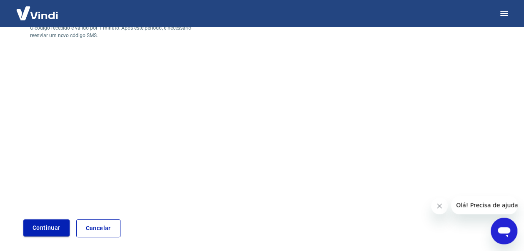
click at [42, 223] on button "Continuar" at bounding box center [46, 227] width 46 height 17
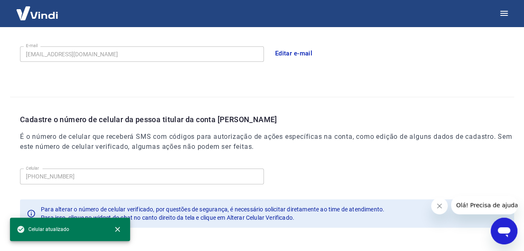
scroll to position [282, 0]
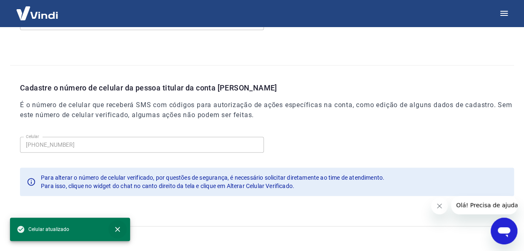
click at [119, 229] on icon "close" at bounding box center [117, 229] width 8 height 8
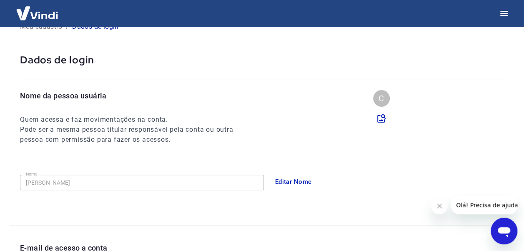
scroll to position [0, 0]
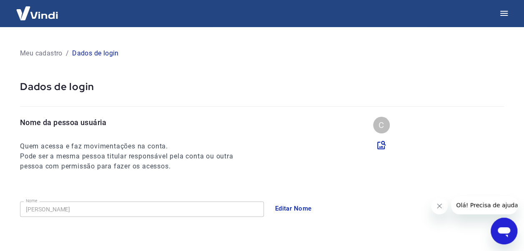
click at [44, 18] on img at bounding box center [37, 12] width 54 height 25
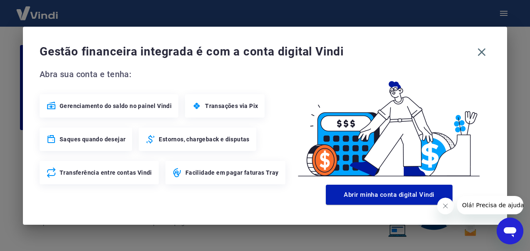
click at [99, 107] on span "Gerenciamento do saldo no painel Vindi" at bounding box center [116, 106] width 112 height 8
click at [227, 105] on span "Transações via Pix" at bounding box center [231, 106] width 53 height 8
drag, startPoint x: 212, startPoint y: 148, endPoint x: 255, endPoint y: 135, distance: 45.2
click at [213, 147] on div "Estornos, chargeback e disputas" at bounding box center [197, 139] width 117 height 23
click at [479, 55] on icon "button" at bounding box center [481, 51] width 13 height 13
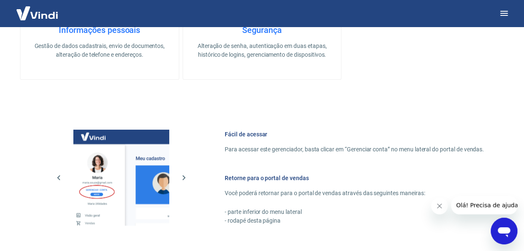
scroll to position [333, 0]
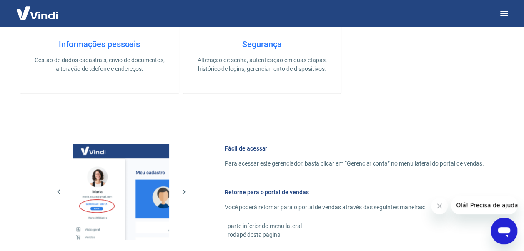
click at [258, 50] on div "Segurança Alteração de senha, autenticação em duas etapas, histórico de logins,…" at bounding box center [262, 56] width 132 height 34
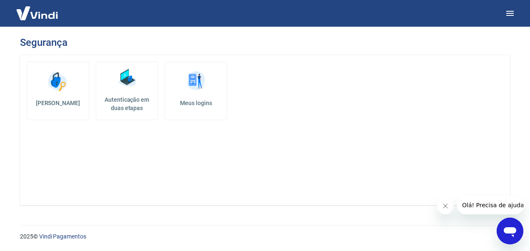
click at [133, 103] on h5 "Autenticação em duas etapas" at bounding box center [127, 103] width 55 height 17
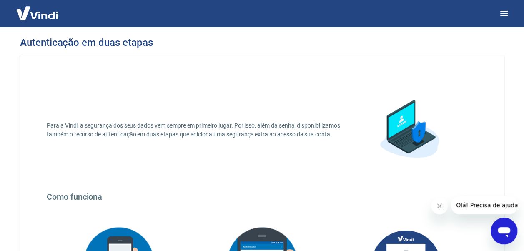
click at [41, 17] on img at bounding box center [37, 12] width 54 height 25
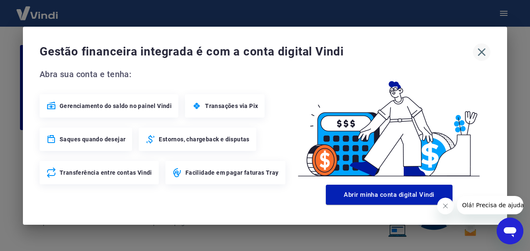
drag, startPoint x: 481, startPoint y: 52, endPoint x: 500, endPoint y: 46, distance: 19.6
click at [481, 51] on icon "button" at bounding box center [482, 52] width 8 height 8
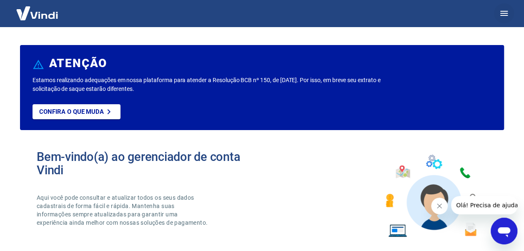
click at [499, 17] on icon "button" at bounding box center [504, 13] width 10 height 10
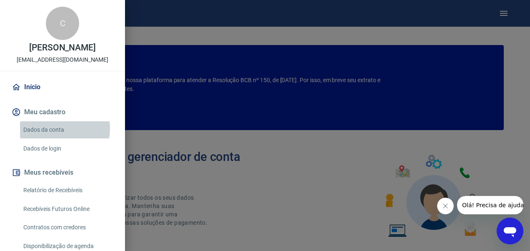
click at [48, 128] on link "Dados da conta" at bounding box center [67, 129] width 95 height 17
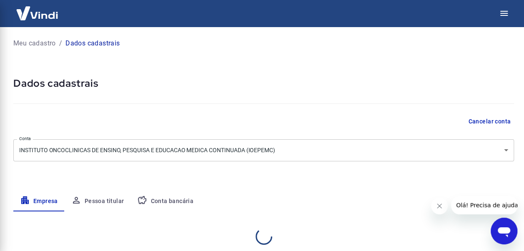
select select "RJ"
click at [507, 18] on button "button" at bounding box center [504, 13] width 20 height 20
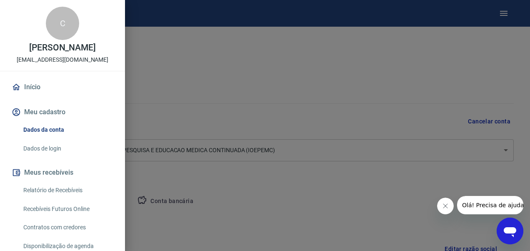
click at [41, 147] on link "Dados de login" at bounding box center [67, 148] width 95 height 17
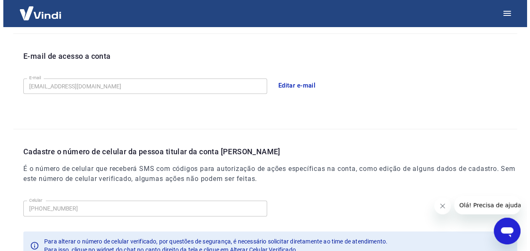
scroll to position [282, 0]
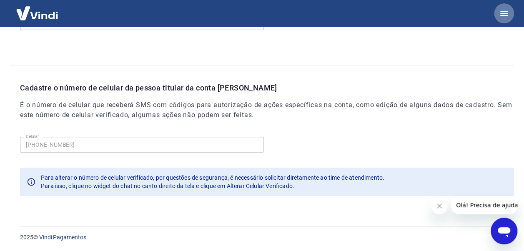
click at [500, 15] on icon "button" at bounding box center [504, 13] width 8 height 5
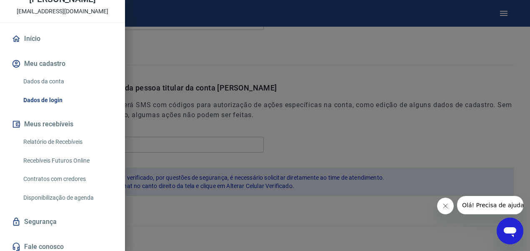
scroll to position [78, 0]
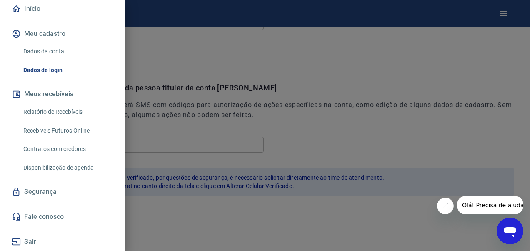
drag, startPoint x: 32, startPoint y: 242, endPoint x: 50, endPoint y: 241, distance: 18.8
click at [32, 242] on button "Sair" at bounding box center [62, 242] width 105 height 18
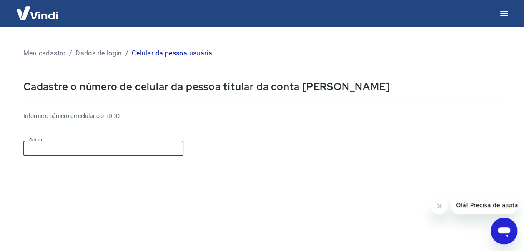
click at [63, 151] on input "Celular" at bounding box center [103, 147] width 160 height 15
type input "(21) 97213-7551"
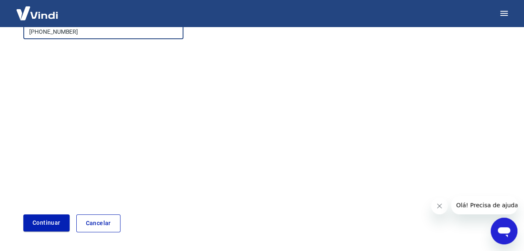
scroll to position [143, 0]
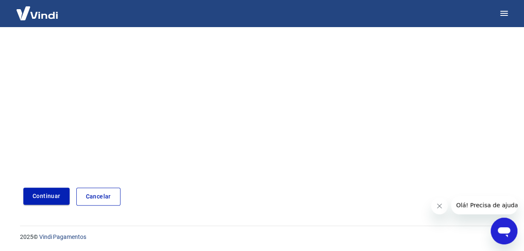
click at [33, 193] on button "Continuar" at bounding box center [46, 196] width 46 height 17
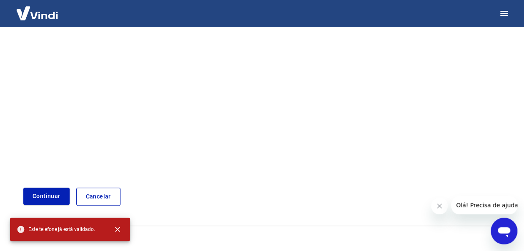
drag, startPoint x: 299, startPoint y: 173, endPoint x: 260, endPoint y: 182, distance: 40.5
click at [299, 174] on form "Informe o número de celular com DDD Celular (21) 97213-7551 Celular Continuar C…" at bounding box center [263, 84] width 480 height 244
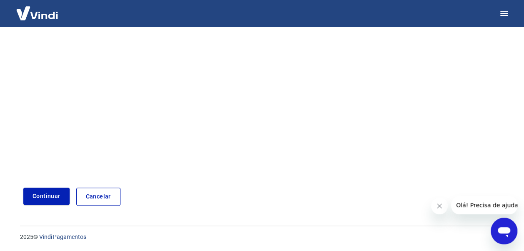
click at [103, 202] on link "Cancelar" at bounding box center [98, 197] width 44 height 18
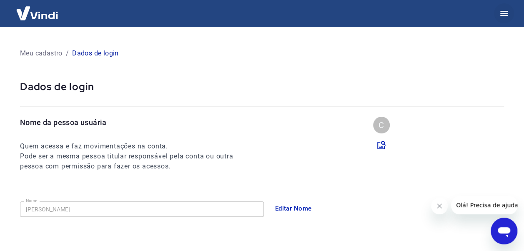
click at [498, 17] on button "button" at bounding box center [504, 13] width 20 height 20
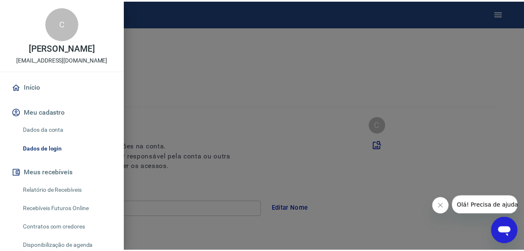
scroll to position [42, 0]
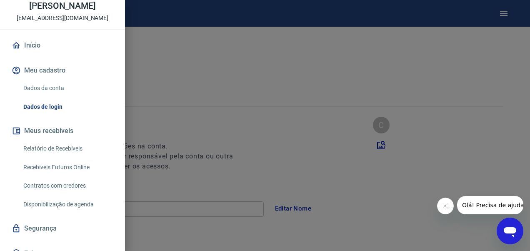
drag, startPoint x: 55, startPoint y: 149, endPoint x: 77, endPoint y: 148, distance: 22.5
click at [54, 149] on link "Relatório de Recebíveis" at bounding box center [67, 148] width 95 height 17
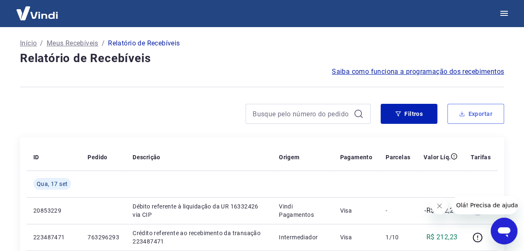
click at [472, 113] on button "Exportar" at bounding box center [475, 114] width 57 height 20
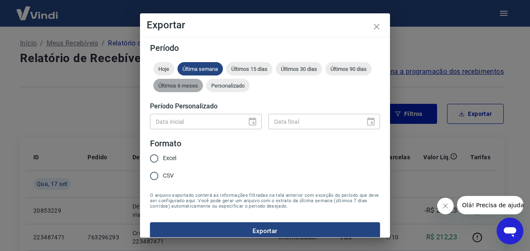
click at [203, 84] on span "Últimos 6 meses" at bounding box center [178, 86] width 50 height 6
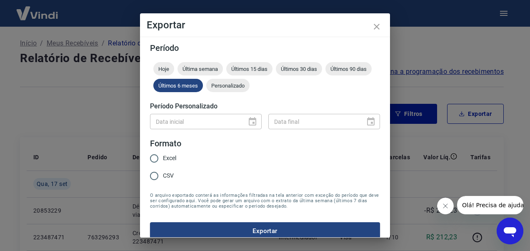
click at [155, 158] on input "Excel" at bounding box center [154, 159] width 18 height 18
radio input "true"
click at [250, 122] on div "Data inicial" at bounding box center [206, 121] width 112 height 15
click at [278, 234] on button "Exportar" at bounding box center [265, 231] width 230 height 18
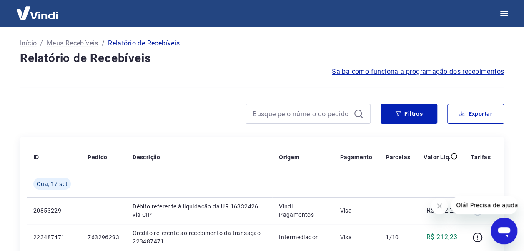
click at [269, 62] on h4 "Relatório de Recebíveis" at bounding box center [262, 58] width 484 height 17
click at [32, 43] on p "Início" at bounding box center [28, 43] width 17 height 10
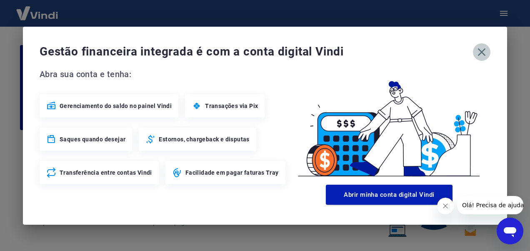
click at [479, 50] on icon "button" at bounding box center [482, 52] width 8 height 8
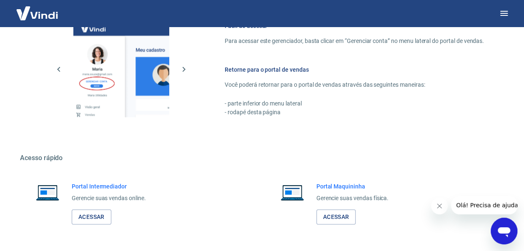
scroll to position [484, 0]
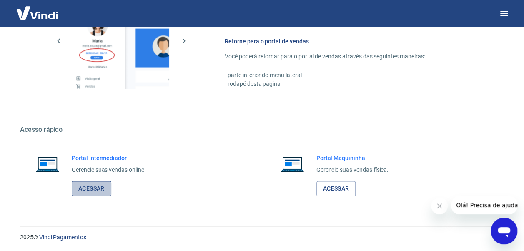
click at [91, 190] on link "Acessar" at bounding box center [92, 188] width 40 height 15
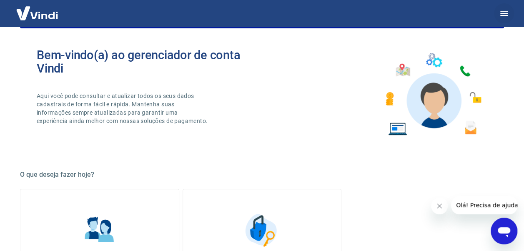
scroll to position [68, 0]
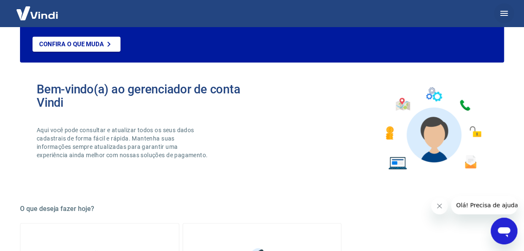
click at [502, 13] on icon "button" at bounding box center [504, 13] width 8 height 5
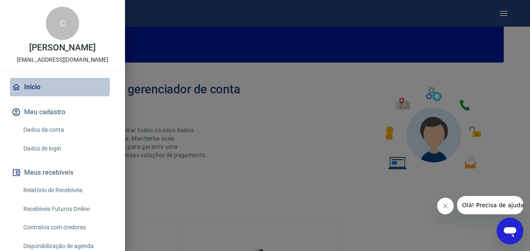
click at [30, 85] on link "Início" at bounding box center [62, 87] width 105 height 18
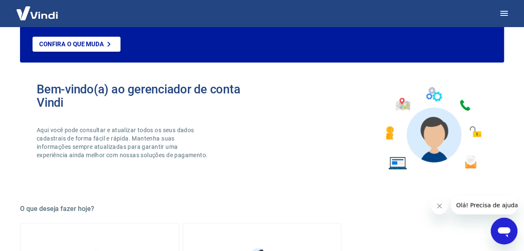
click at [293, 121] on div "Bem-vindo(a) ao gerenciador de conta Vindi Aqui você pode consultar e atualizar…" at bounding box center [262, 128] width 484 height 119
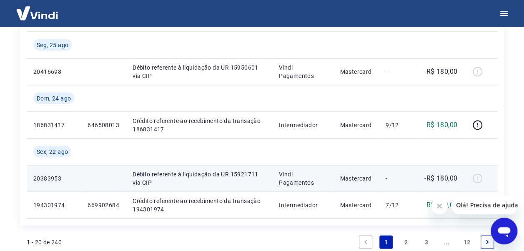
scroll to position [904, 0]
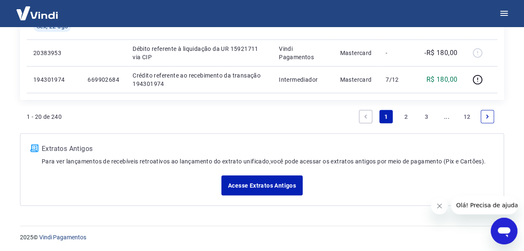
click at [487, 119] on link "Next page" at bounding box center [486, 116] width 13 height 13
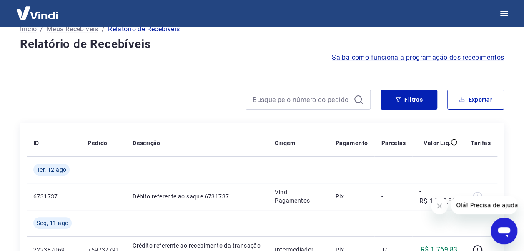
scroll to position [958, 0]
